Goal: Task Accomplishment & Management: Manage account settings

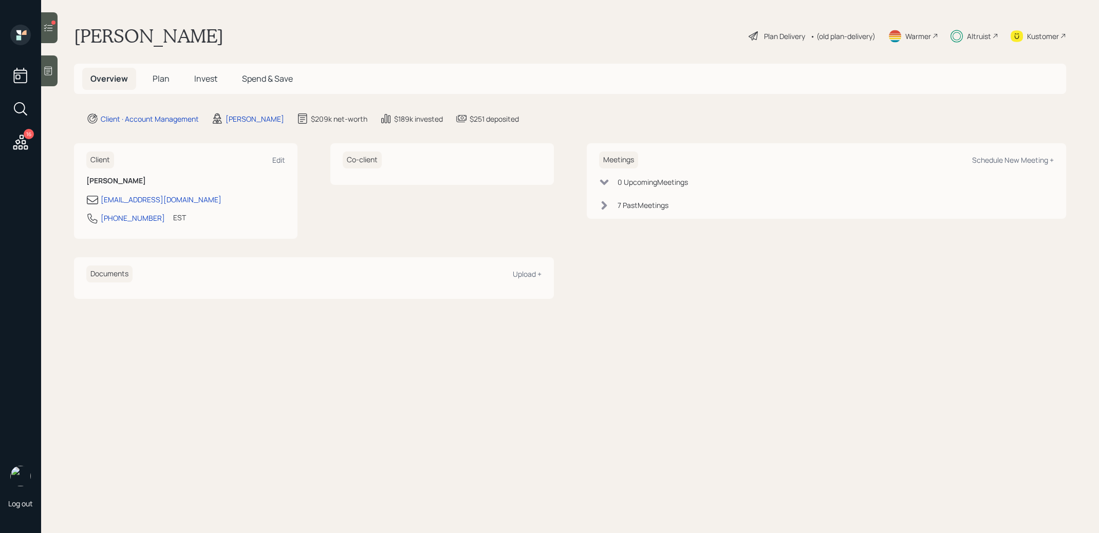
click at [203, 78] on span "Invest" at bounding box center [205, 78] width 23 height 11
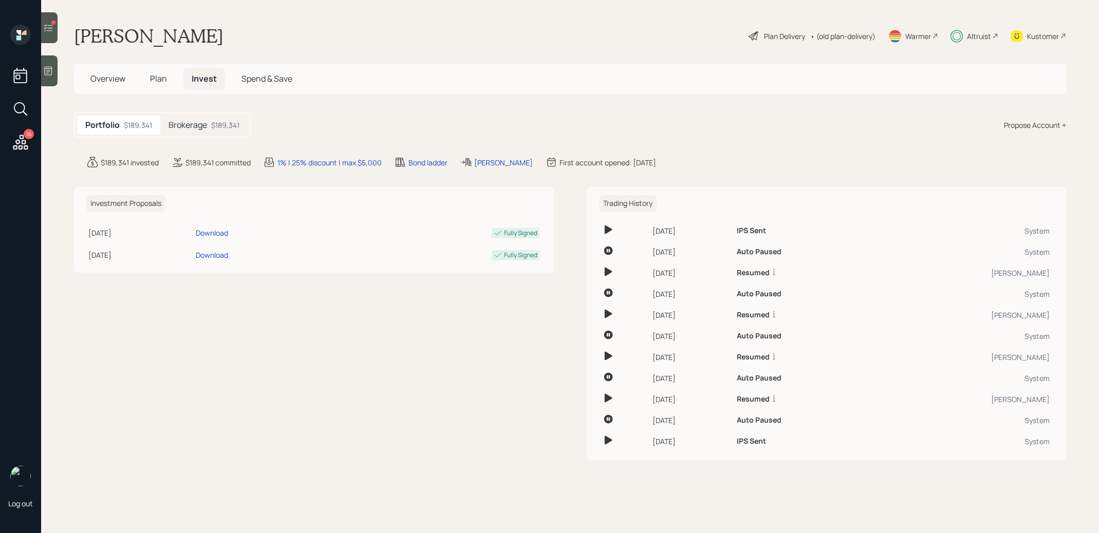
click at [202, 126] on h5 "Brokerage" at bounding box center [187, 125] width 39 height 10
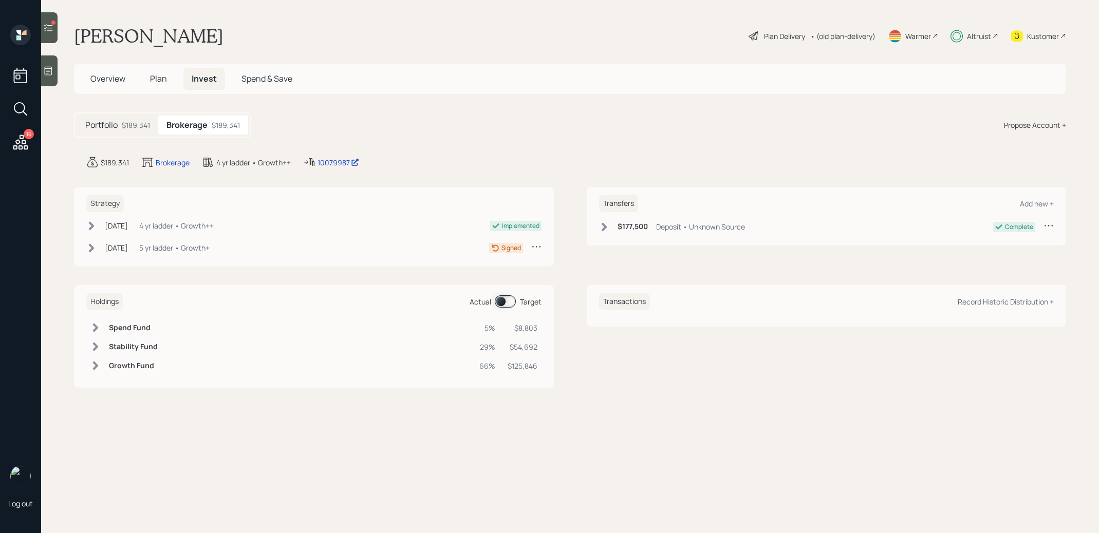
click at [536, 242] on icon at bounding box center [536, 246] width 10 height 10
click at [509, 269] on div "Cancel Strategy" at bounding box center [504, 266] width 74 height 10
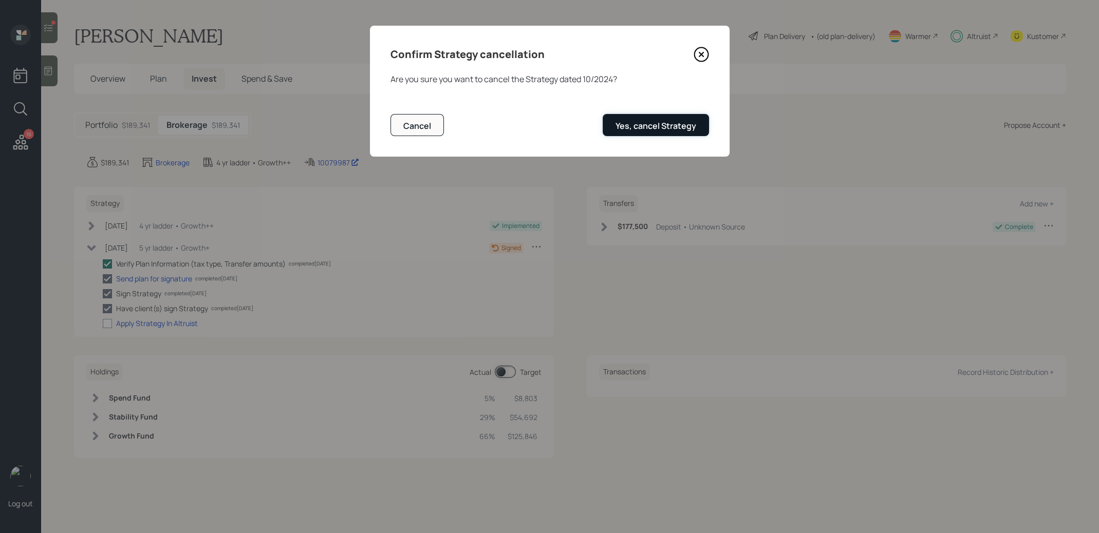
click at [638, 128] on div "Yes, cancel Strategy" at bounding box center [655, 125] width 81 height 11
